Goal: Check status: Check status

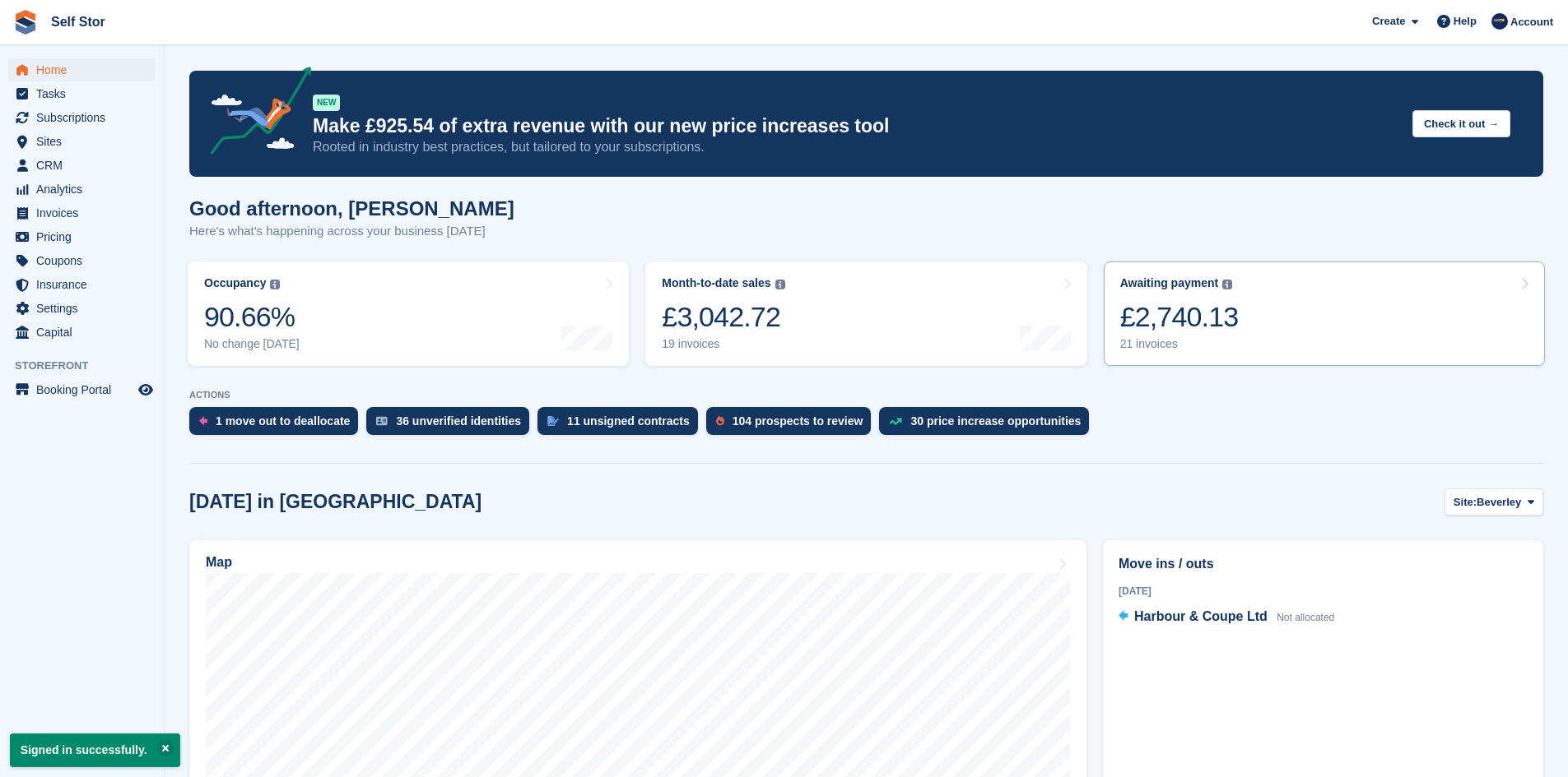
click at [1216, 329] on div "£2,740.13" at bounding box center [1179, 316] width 118 height 33
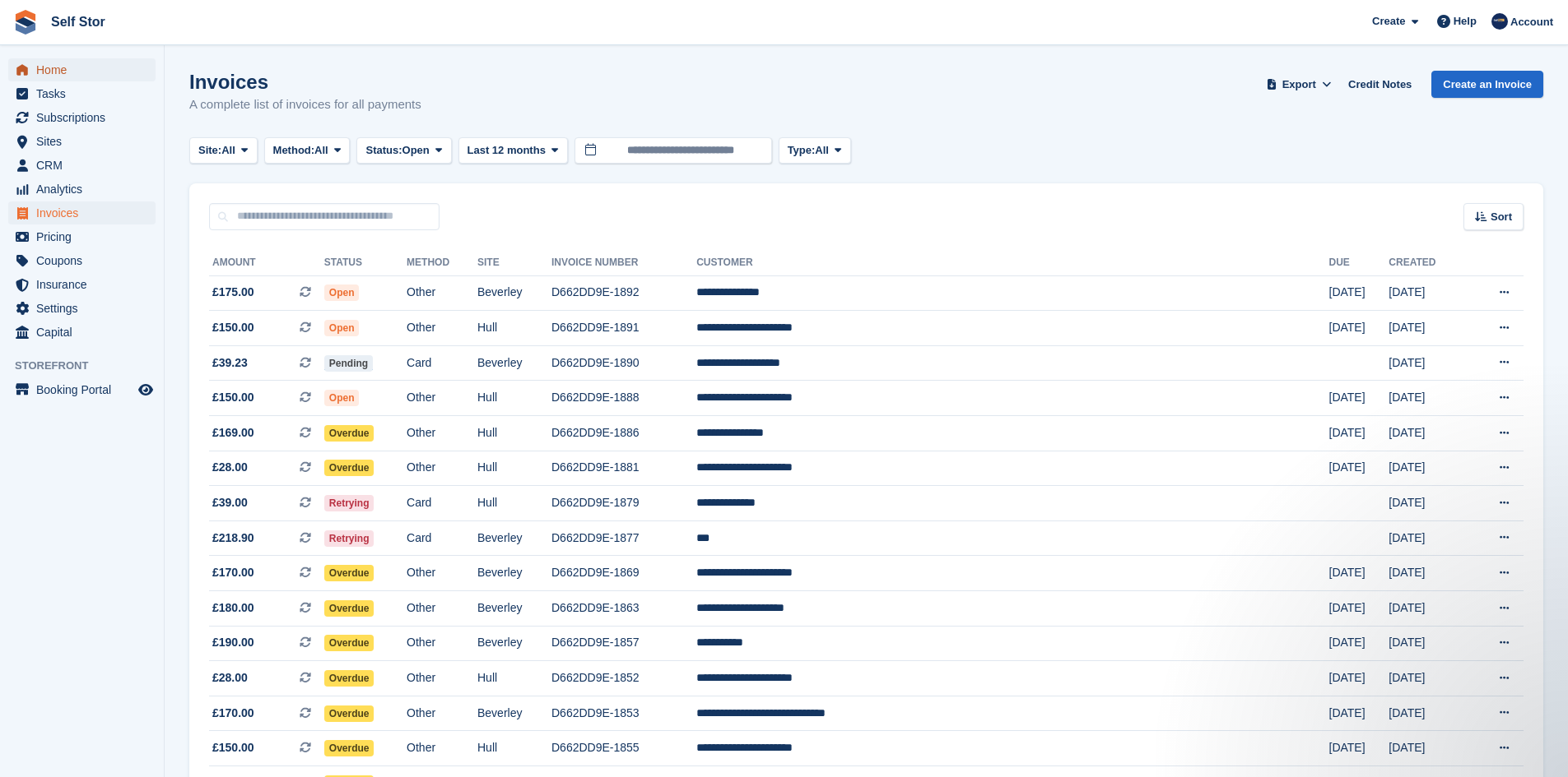
click at [77, 70] on span "Home" at bounding box center [86, 70] width 99 height 23
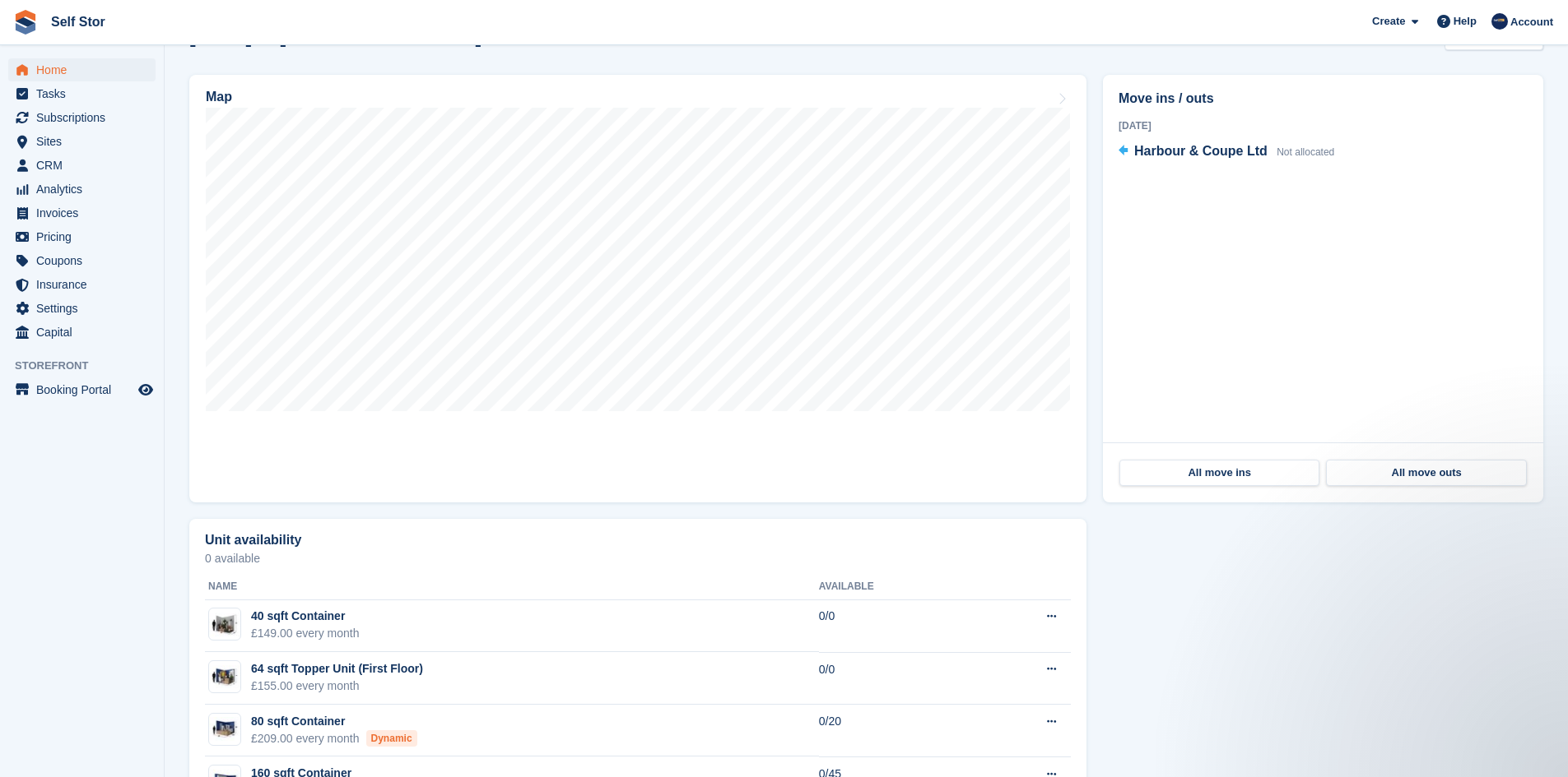
scroll to position [370, 0]
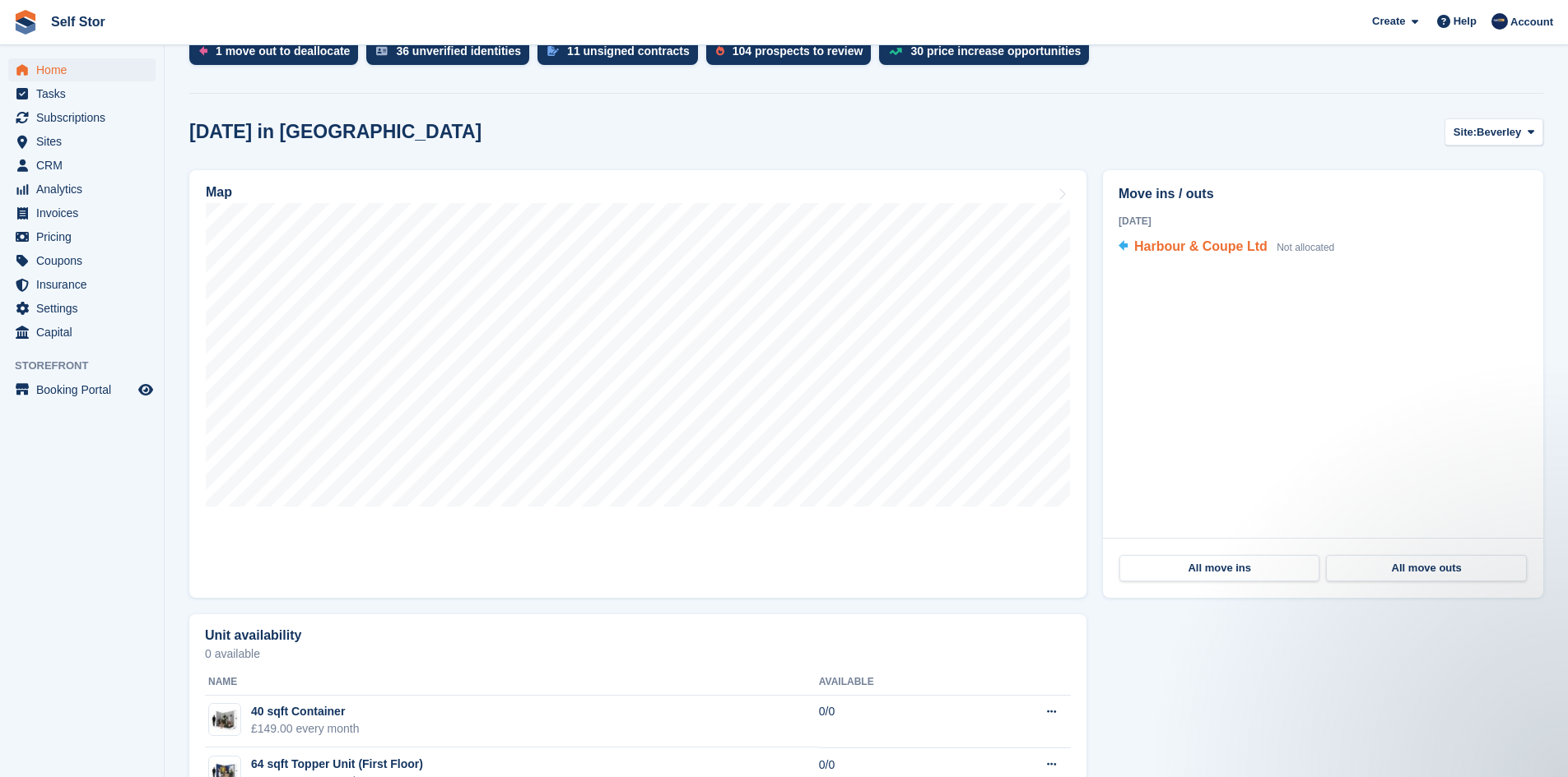
click at [1196, 245] on span "Harbour & Coupe Ltd" at bounding box center [1200, 246] width 133 height 14
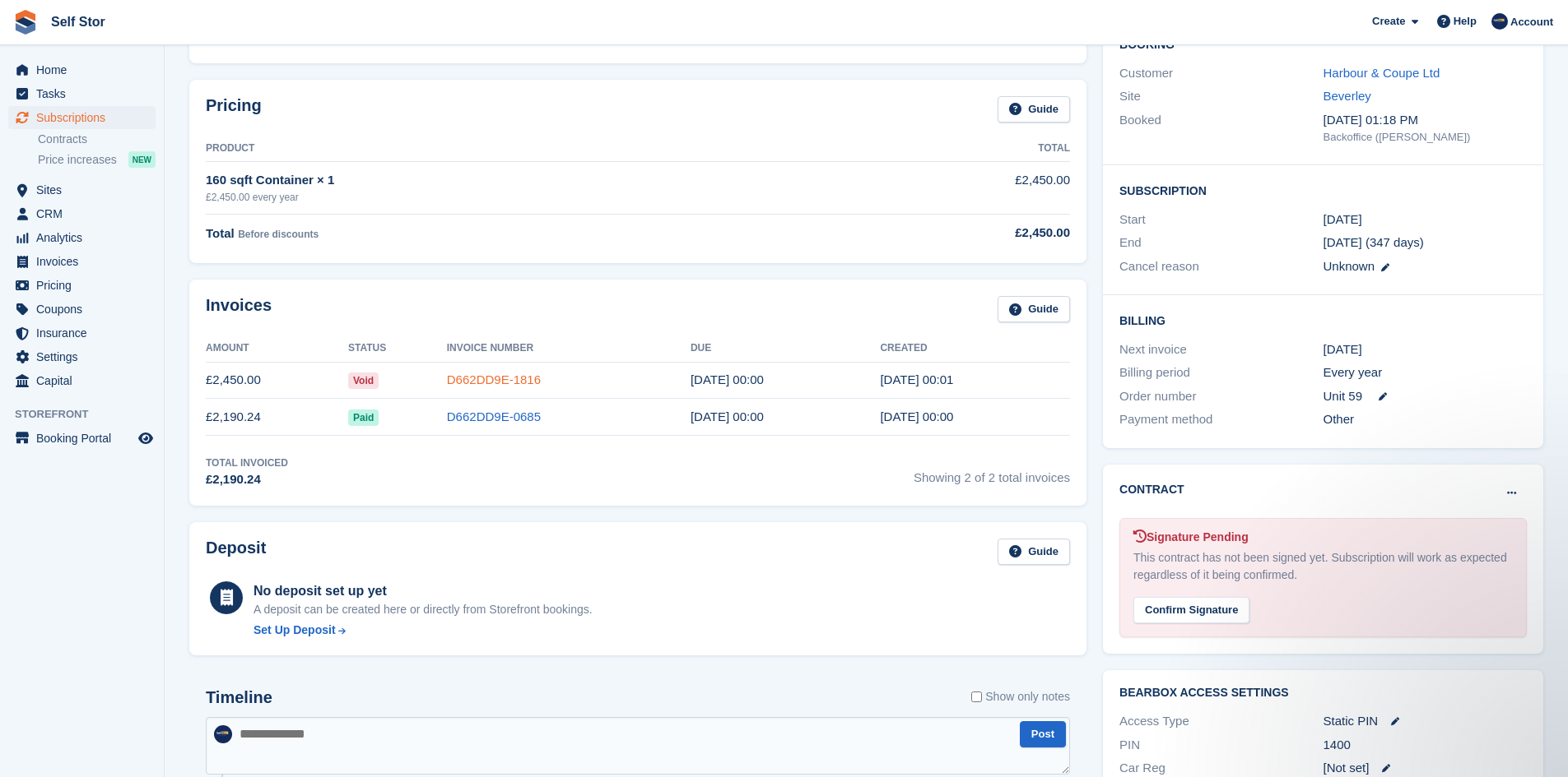
click at [447, 382] on link "D662DD9E-1816" at bounding box center [493, 379] width 93 height 14
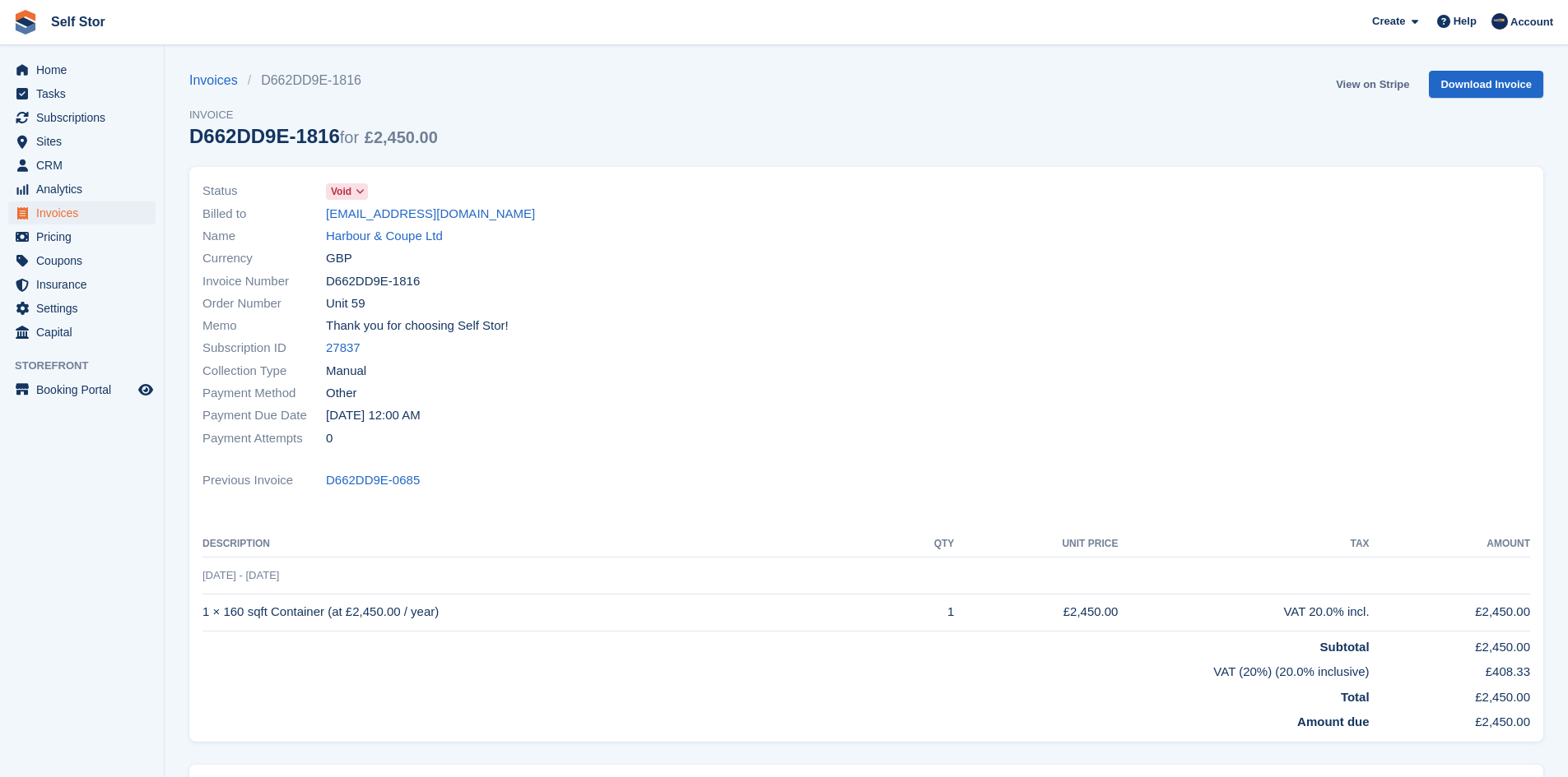
click at [1369, 90] on link "View on Stripe" at bounding box center [1372, 84] width 87 height 28
